Goal: Task Accomplishment & Management: Manage account settings

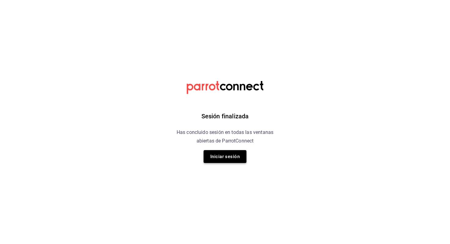
click at [222, 150] on button "Iniciar sesión" at bounding box center [224, 156] width 43 height 13
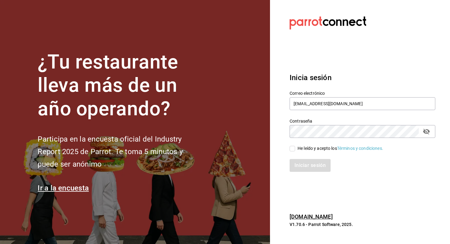
click at [309, 147] on div "He leído y acepto los Términos y condiciones." at bounding box center [340, 148] width 86 height 6
click at [295, 147] on input "He leído y acepto los Términos y condiciones." at bounding box center [292, 149] width 6 height 6
checkbox input "true"
click at [298, 162] on button "Iniciar sesión" at bounding box center [310, 165] width 42 height 13
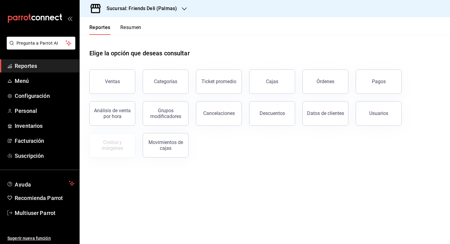
click at [135, 27] on button "Resumen" at bounding box center [130, 29] width 21 height 10
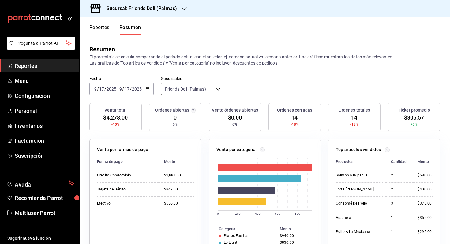
click at [187, 92] on body "Pregunta a Parrot AI Reportes Menú Configuración Personal Inventarios Facturaci…" at bounding box center [225, 122] width 450 height 244
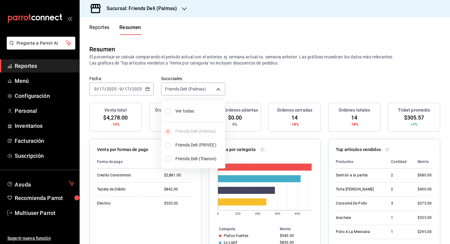
drag, startPoint x: 187, startPoint y: 92, endPoint x: 187, endPoint y: 119, distance: 26.6
click at [187, 119] on li "Ver todas" at bounding box center [193, 111] width 64 height 16
type input "[object Object],[object Object],[object Object]"
checkbox input "true"
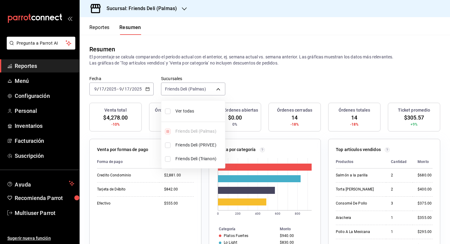
checkbox input "true"
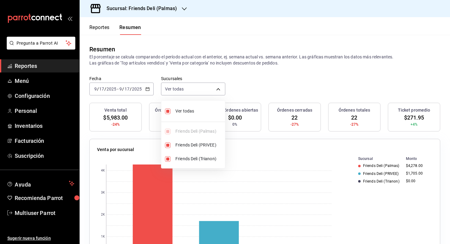
click at [254, 87] on div at bounding box center [225, 122] width 450 height 244
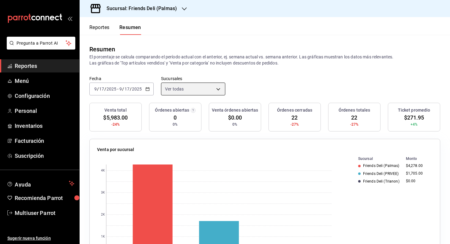
scroll to position [1, 0]
